Goal: Information Seeking & Learning: Find specific fact

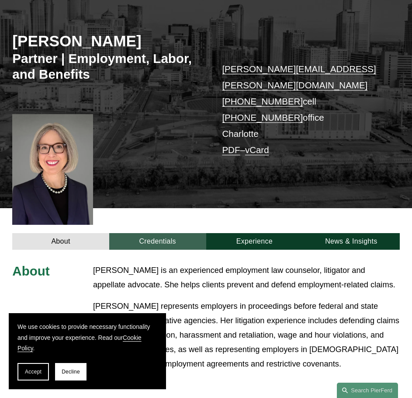
scroll to position [175, 0]
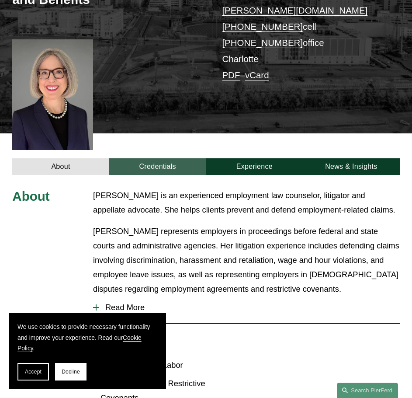
click at [152, 158] on link "Credentials" at bounding box center [157, 166] width 97 height 17
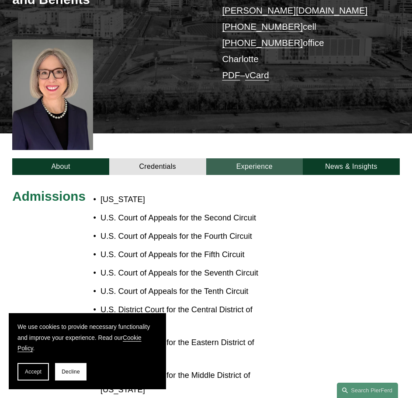
click at [240, 158] on link "Experience" at bounding box center [254, 166] width 97 height 17
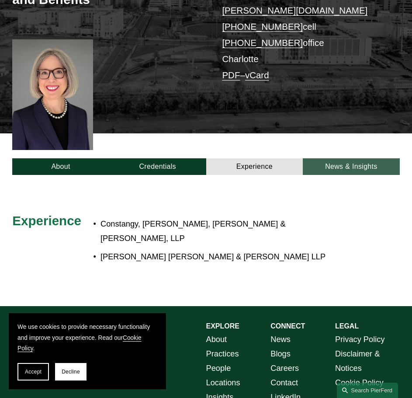
click at [356, 158] on link "News & Insights" at bounding box center [351, 166] width 97 height 17
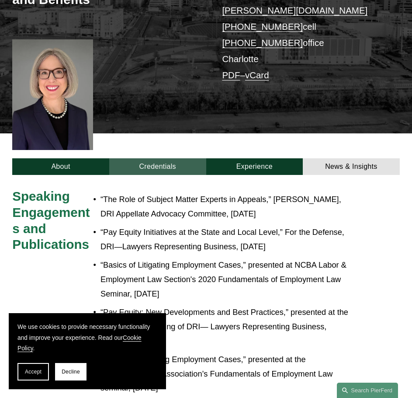
click at [185, 158] on link "Credentials" at bounding box center [157, 166] width 97 height 17
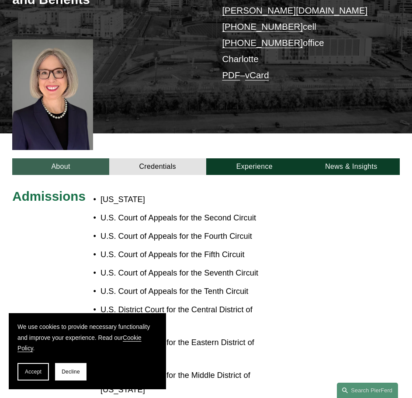
click at [80, 159] on link "About" at bounding box center [60, 166] width 97 height 17
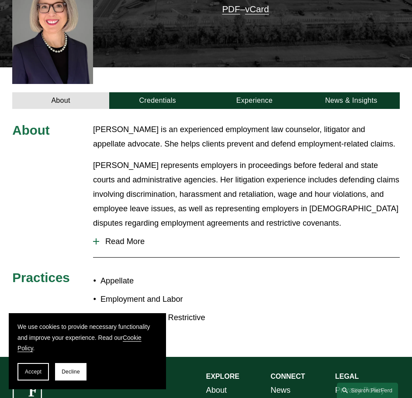
scroll to position [350, 0]
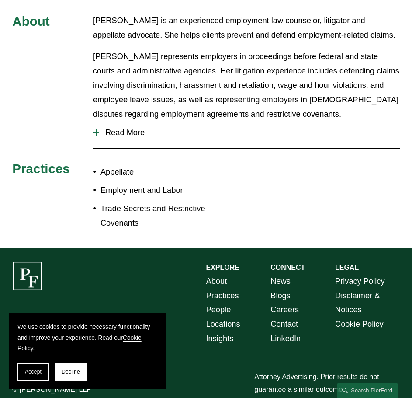
click at [134, 125] on button "Read More" at bounding box center [246, 132] width 307 height 23
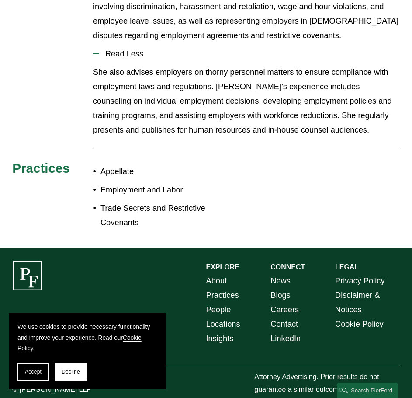
scroll to position [35, 0]
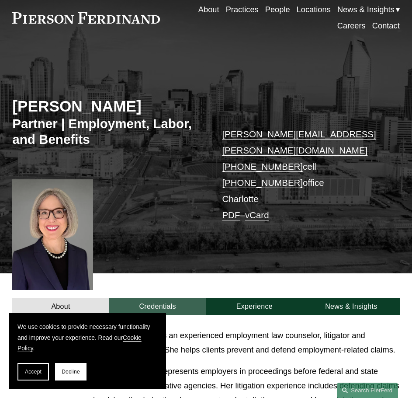
click at [162, 298] on link "Credentials" at bounding box center [157, 306] width 97 height 17
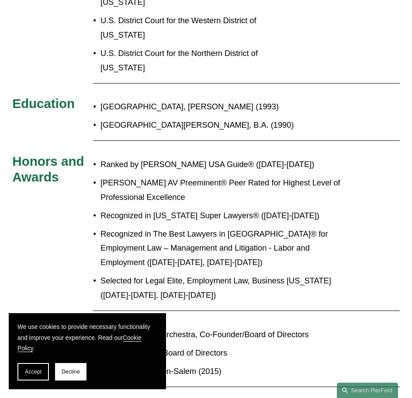
scroll to position [612, 0]
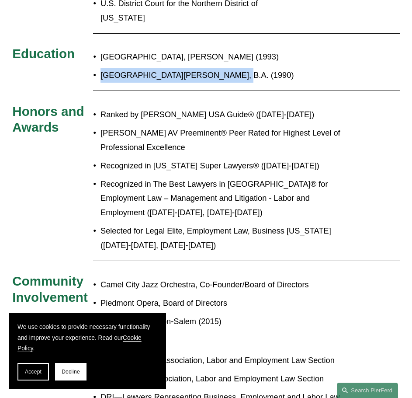
drag, startPoint x: 107, startPoint y: 31, endPoint x: 218, endPoint y: 34, distance: 111.0
click at [218, 68] on p "[GEOGRAPHIC_DATA][PERSON_NAME], B.A. (1990)" at bounding box center [225, 75] width 251 height 14
copy p "[GEOGRAPHIC_DATA][PERSON_NAME]"
